Goal: Task Accomplishment & Management: Manage account settings

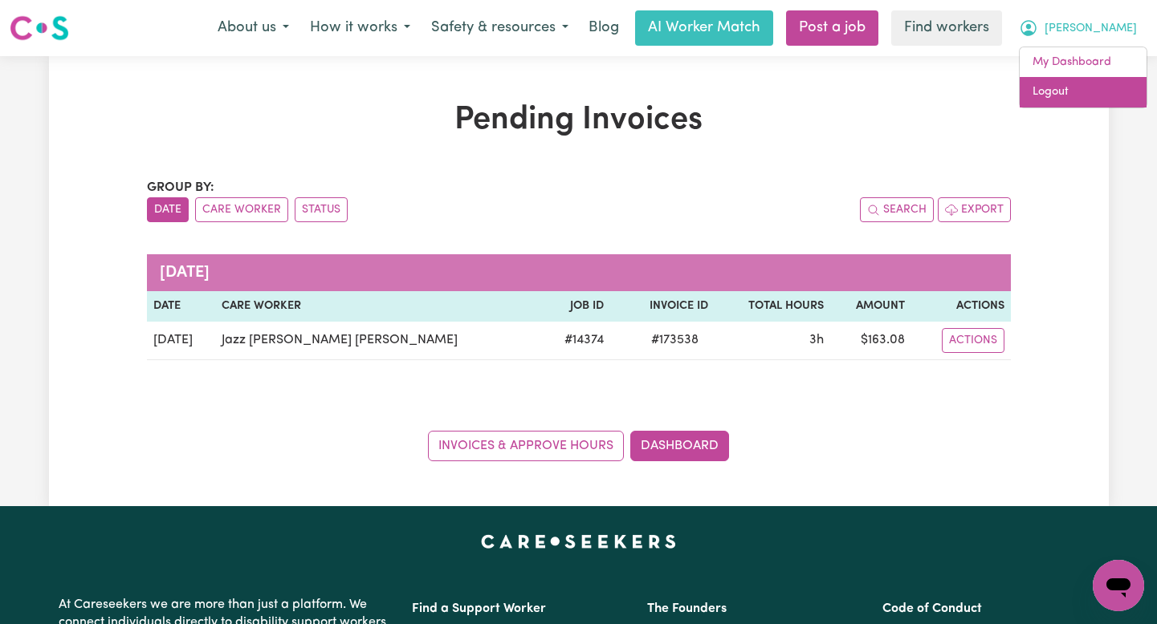
click at [1085, 93] on link "Logout" at bounding box center [1082, 92] width 127 height 31
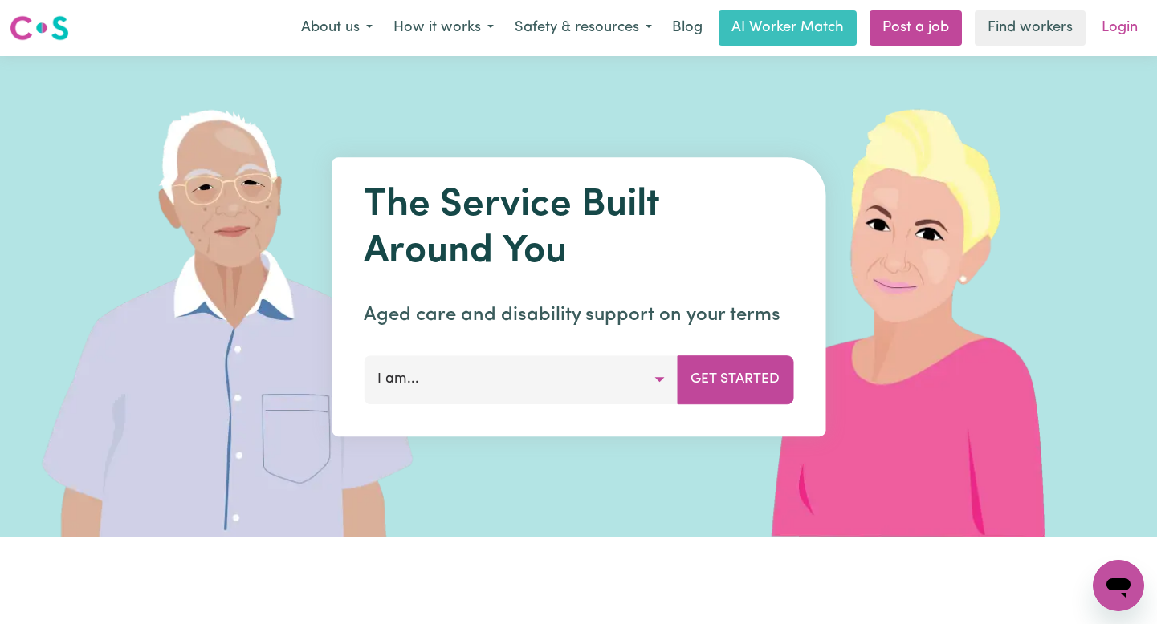
click at [1116, 33] on link "Login" at bounding box center [1119, 27] width 55 height 35
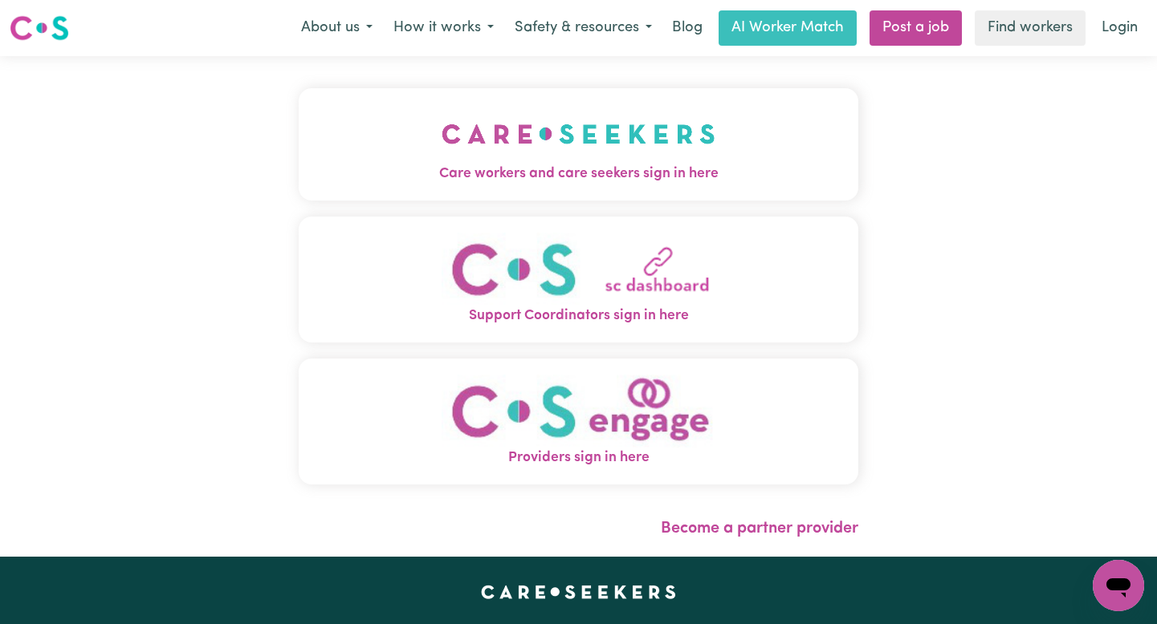
click at [441, 122] on img "Care workers and care seekers sign in here" at bounding box center [578, 133] width 274 height 59
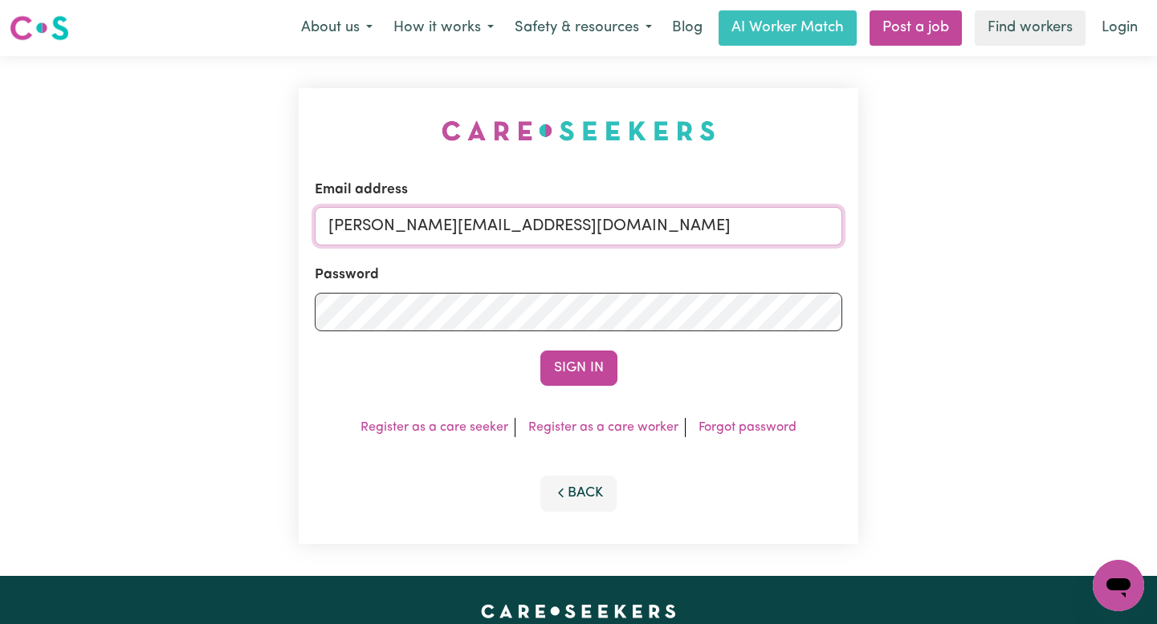
click at [690, 225] on input "[PERSON_NAME][EMAIL_ADDRESS][DOMAIN_NAME]" at bounding box center [578, 226] width 527 height 39
drag, startPoint x: 682, startPoint y: 223, endPoint x: 413, endPoint y: 225, distance: 269.7
click at [413, 225] on input "[EMAIL_ADDRESS][PERSON_NAME][DOMAIN_NAME]" at bounding box center [578, 226] width 527 height 39
type input "[EMAIL_ADDRESS][DOMAIN_NAME]"
click at [540, 351] on button "Sign In" at bounding box center [578, 368] width 77 height 35
